Goal: Transaction & Acquisition: Obtain resource

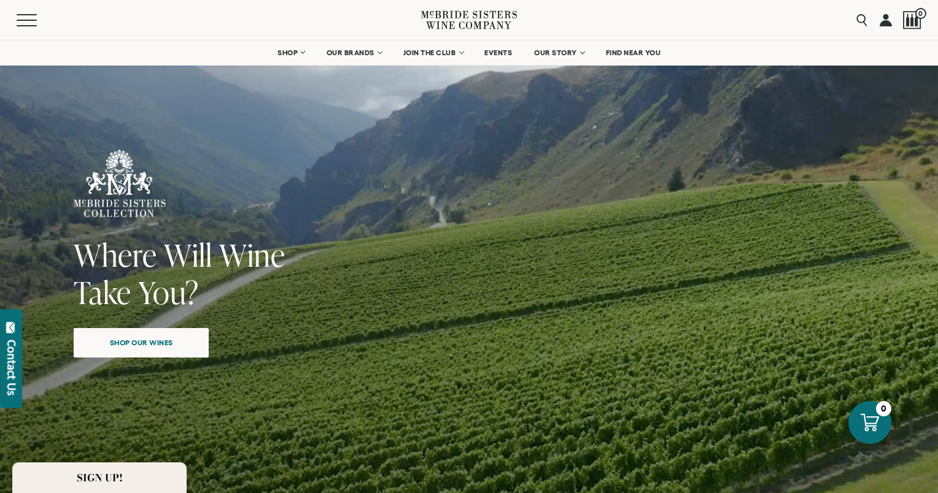
click at [343, 53] on div "Close dialog Discover Our Collections Join our community to receive exclusive u…" at bounding box center [469, 246] width 938 height 493
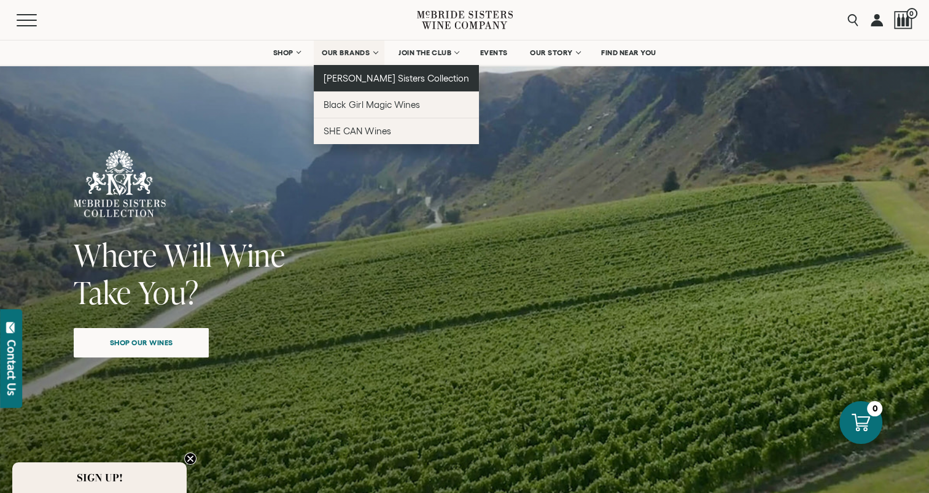
click at [344, 76] on span "[PERSON_NAME] Sisters Collection" at bounding box center [395, 78] width 145 height 10
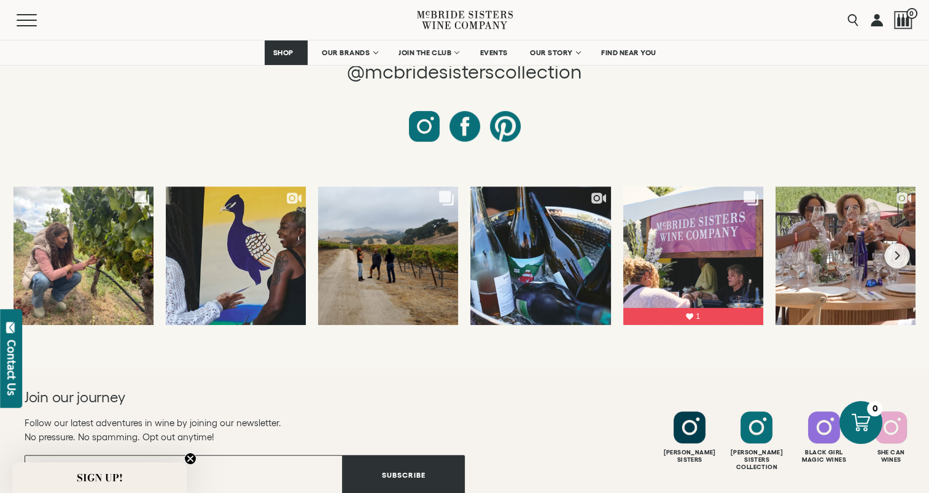
scroll to position [5572, 0]
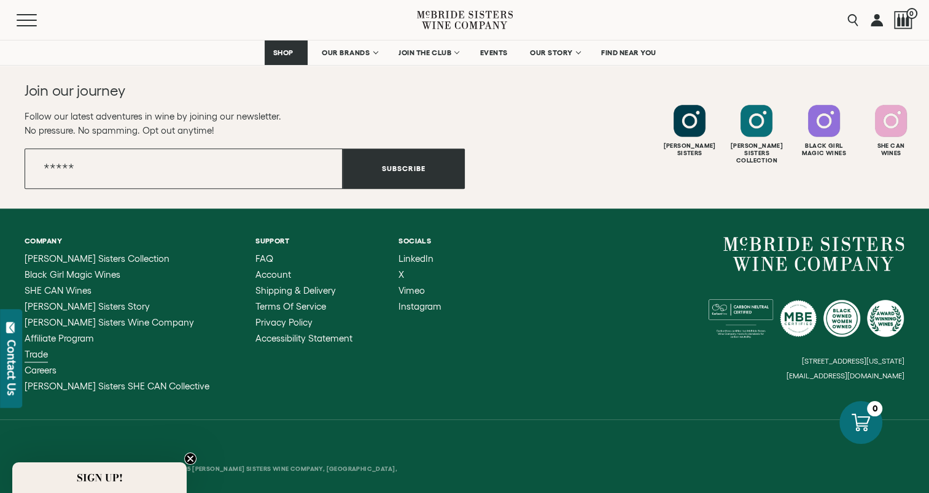
click at [39, 349] on span "Trade" at bounding box center [36, 354] width 23 height 10
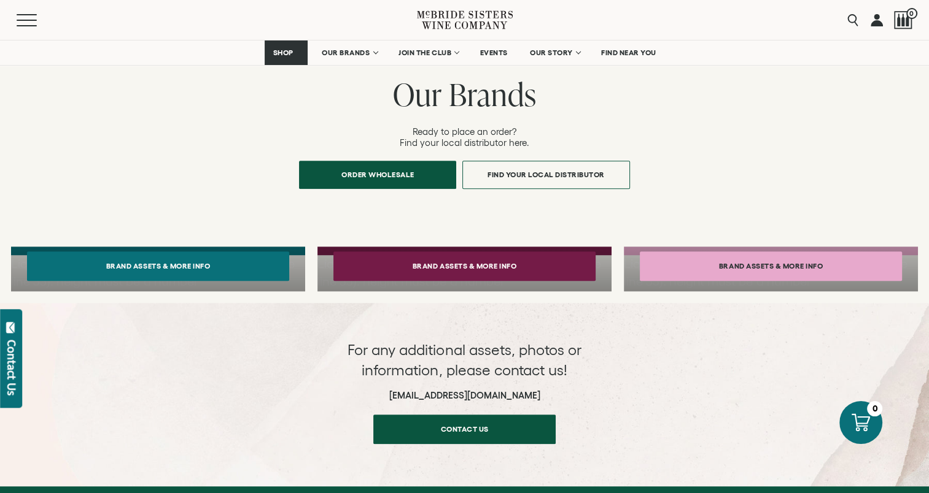
scroll to position [859, 0]
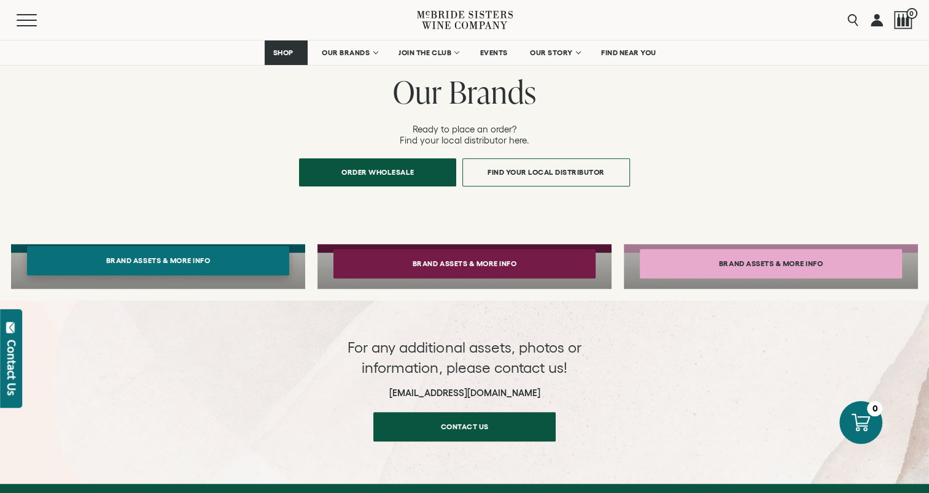
click at [194, 246] on button "Brand Assets & More Info" at bounding box center [158, 260] width 262 height 29
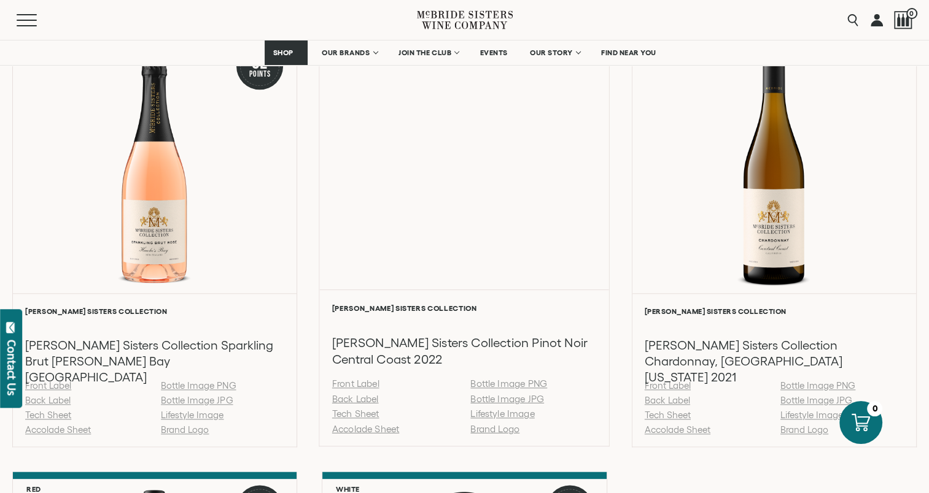
scroll to position [1289, 0]
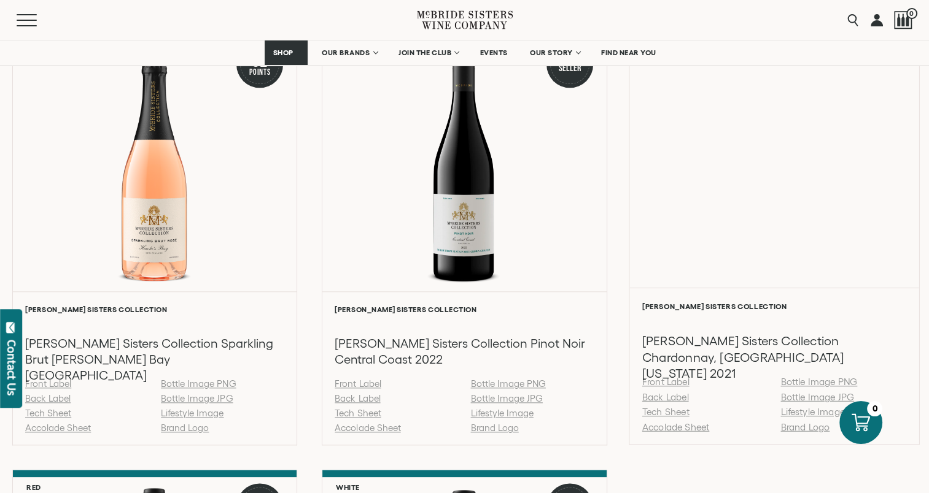
click at [792, 412] on link "Lifestyle Image" at bounding box center [812, 412] width 64 height 10
click at [879, 211] on div "Liquid error (snippets/component__lazyload-image line 33): height must be a num…" at bounding box center [774, 156] width 290 height 261
click at [797, 400] on link "Bottle Image JPG" at bounding box center [817, 397] width 74 height 10
click at [668, 427] on link "Accolade Sheet" at bounding box center [674, 427] width 67 height 10
click at [673, 416] on link "Tech Sheet" at bounding box center [664, 412] width 47 height 10
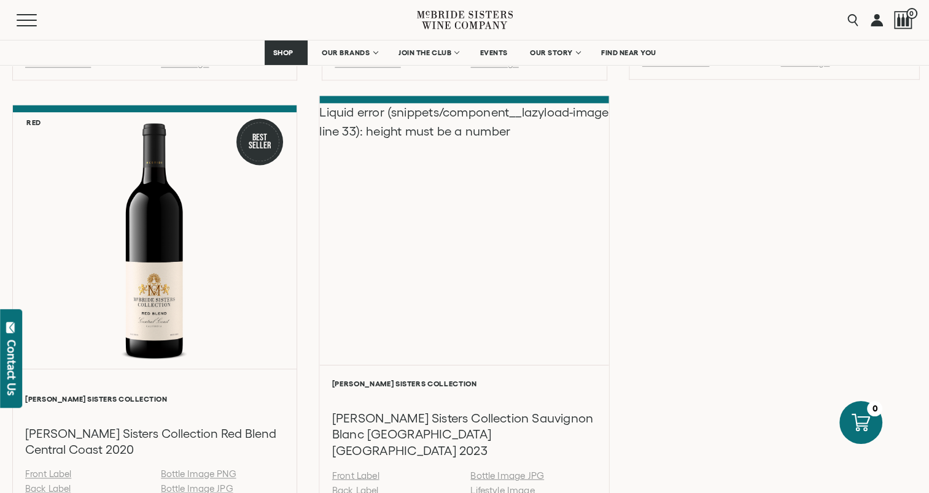
scroll to position [1718, 0]
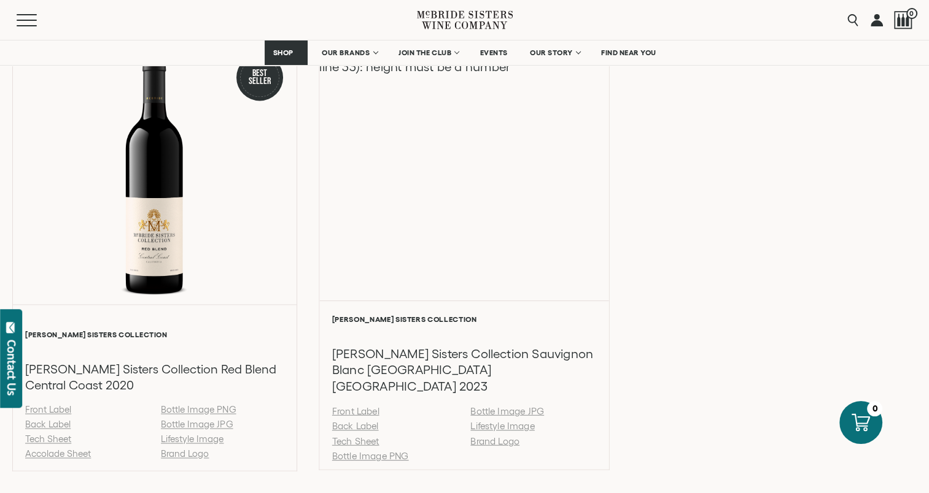
click at [506, 406] on link "Bottle Image JPG" at bounding box center [508, 411] width 74 height 10
click at [360, 436] on link "Tech Sheet" at bounding box center [355, 441] width 47 height 10
drag, startPoint x: 431, startPoint y: 441, endPoint x: 433, endPoint y: 447, distance: 6.4
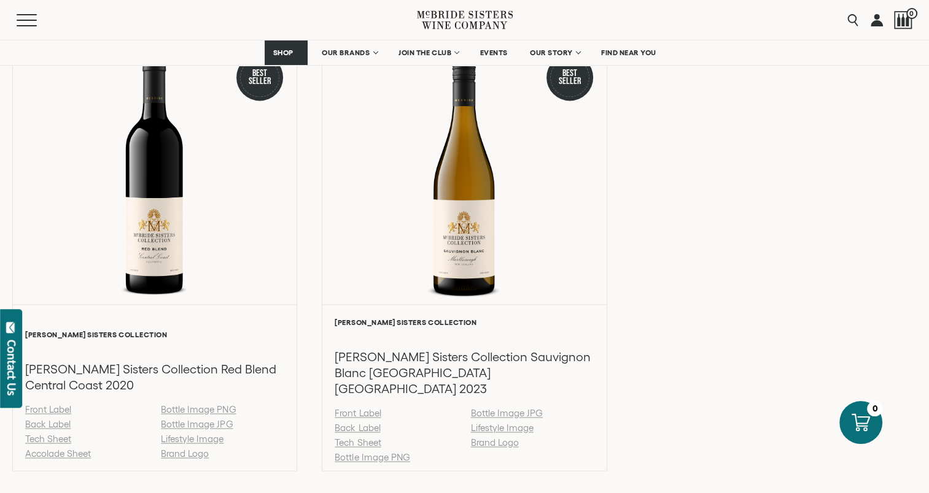
drag, startPoint x: 433, startPoint y: 447, endPoint x: 751, endPoint y: 372, distance: 326.6
click at [751, 374] on div "Pink 92 Points Liquid error (snippets/component__lazyload-image line 33): heigh…" at bounding box center [464, 34] width 904 height 873
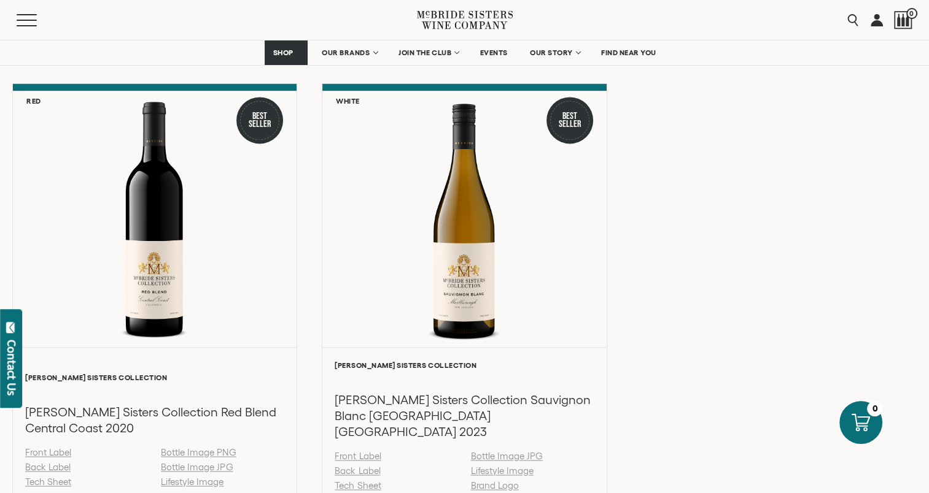
scroll to position [1780, 0]
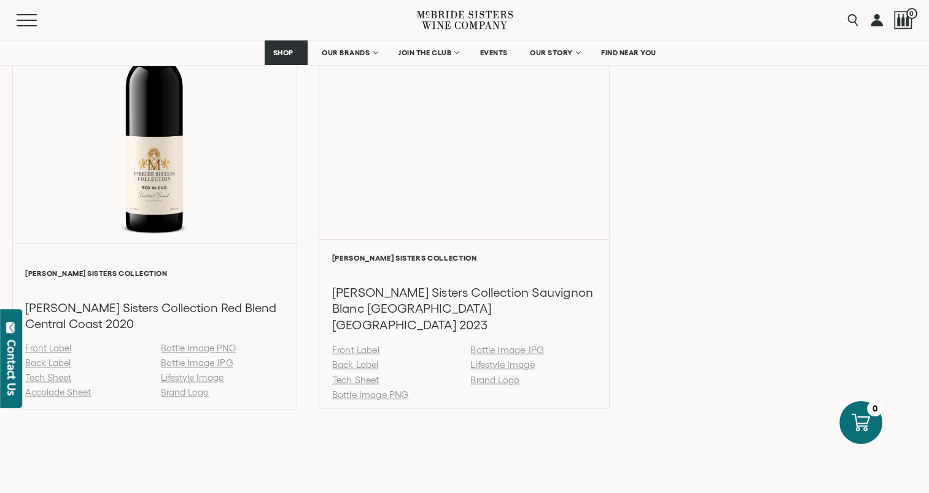
click at [508, 360] on link "Lifestyle Image" at bounding box center [503, 365] width 64 height 10
